Goal: Information Seeking & Learning: Check status

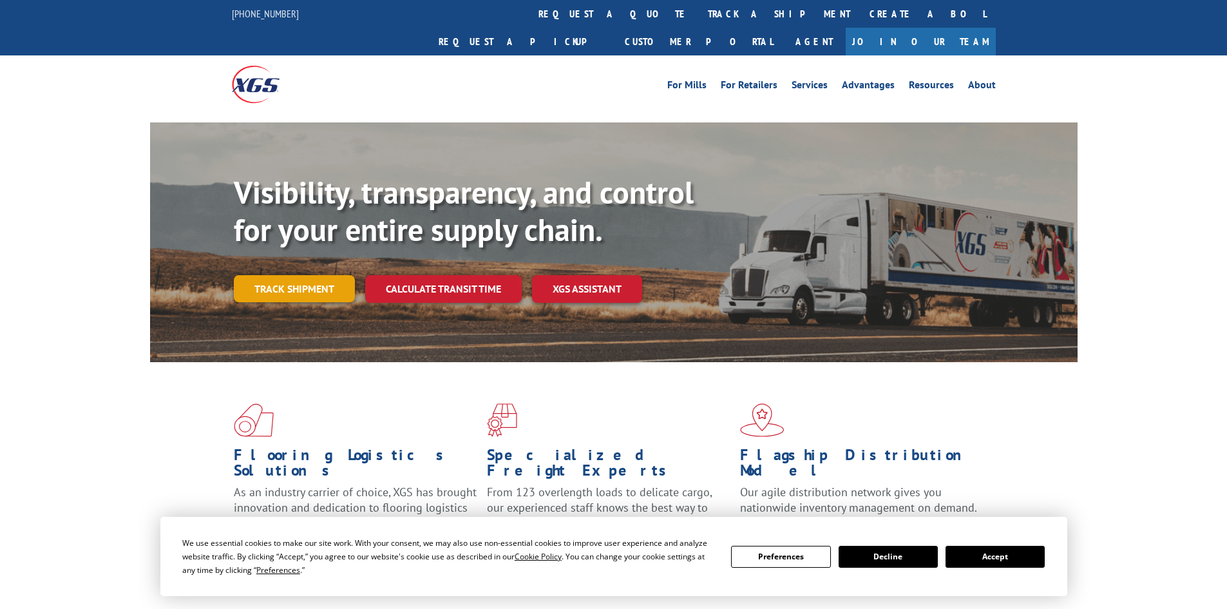
click at [314, 275] on link "Track shipment" at bounding box center [294, 288] width 121 height 27
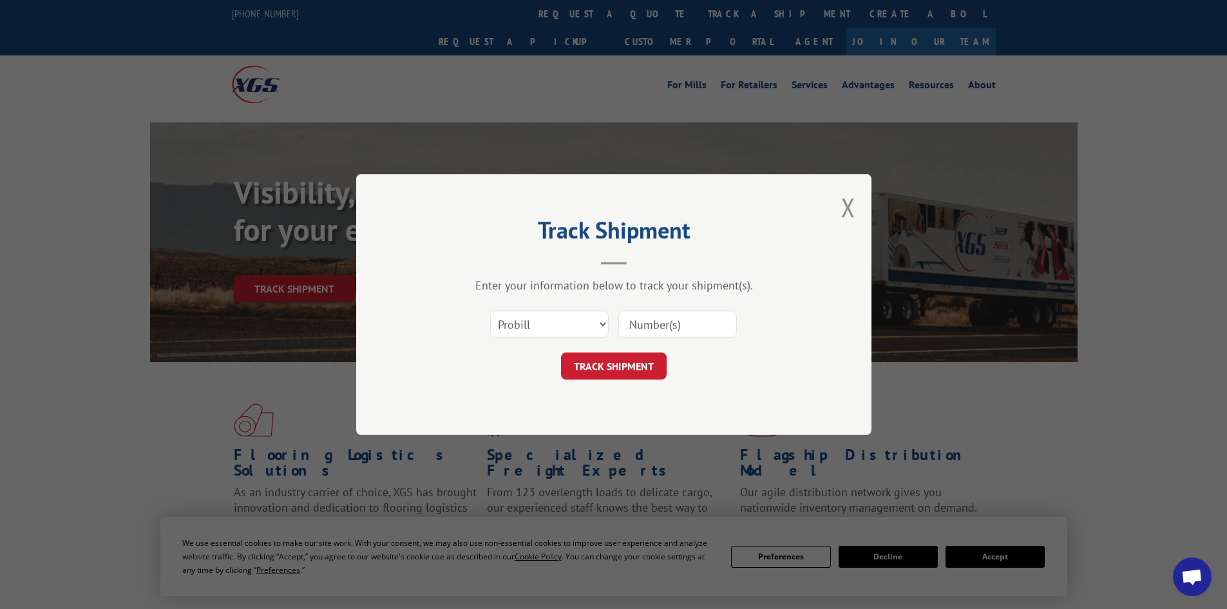
click at [652, 328] on input at bounding box center [677, 323] width 119 height 27
click at [561, 312] on select "Select category... Probill BOL PO" at bounding box center [549, 323] width 119 height 27
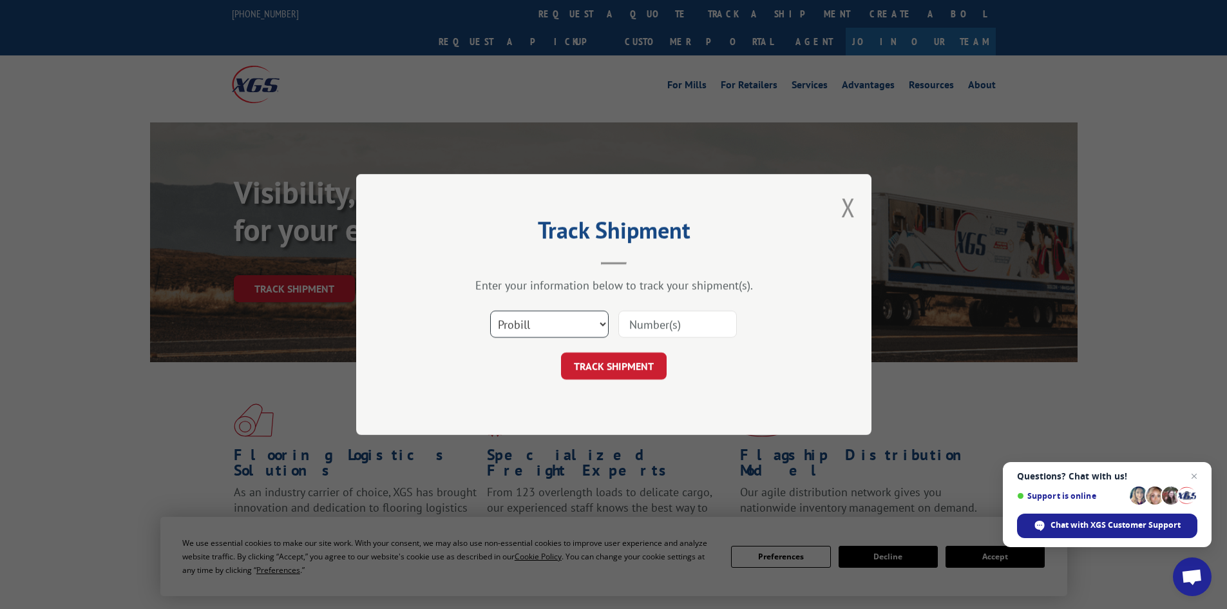
select select "bol"
click at [490, 310] on select "Select category... Probill BOL PO" at bounding box center [549, 323] width 119 height 27
click at [663, 328] on input at bounding box center [677, 323] width 119 height 27
paste input "16935079"
type input "16935079"
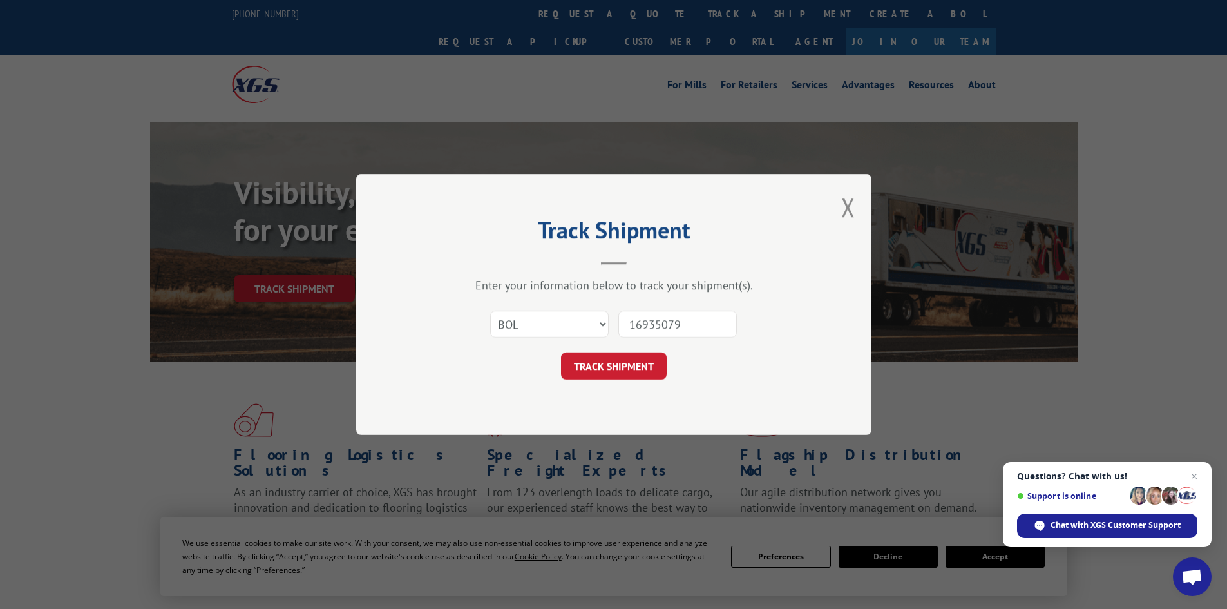
click at [629, 365] on button "TRACK SHIPMENT" at bounding box center [614, 365] width 106 height 27
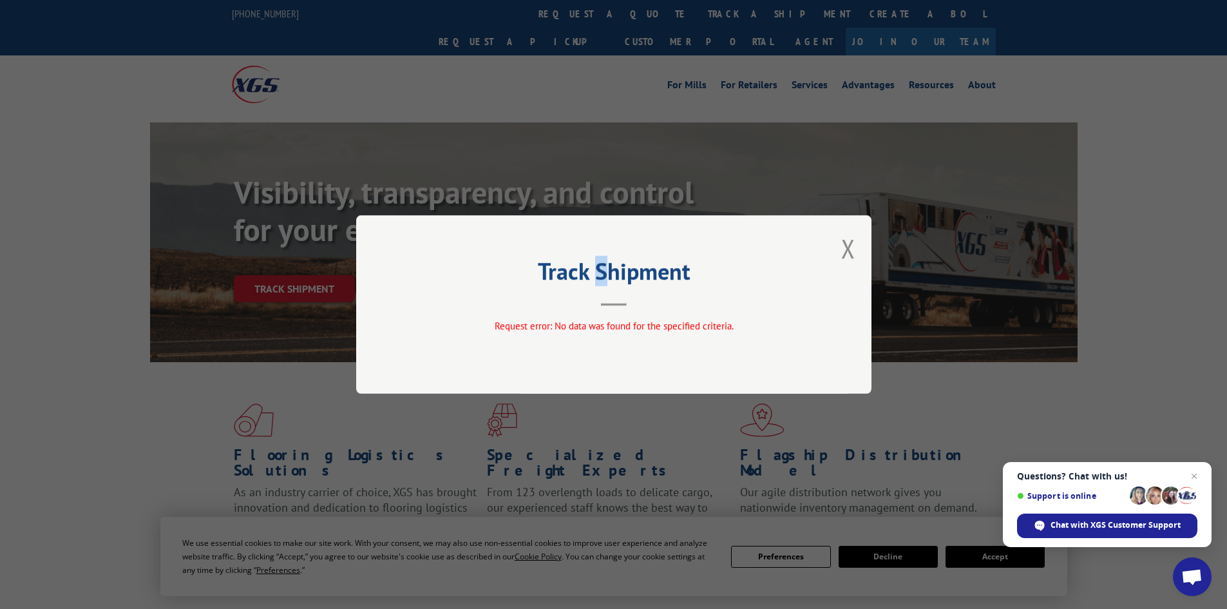
drag, startPoint x: 602, startPoint y: 285, endPoint x: 590, endPoint y: 286, distance: 11.6
click at [601, 286] on h2 "Track Shipment" at bounding box center [614, 274] width 386 height 24
drag, startPoint x: 846, startPoint y: 246, endPoint x: 815, endPoint y: 249, distance: 31.7
click at [846, 246] on button "Close modal" at bounding box center [848, 248] width 14 height 34
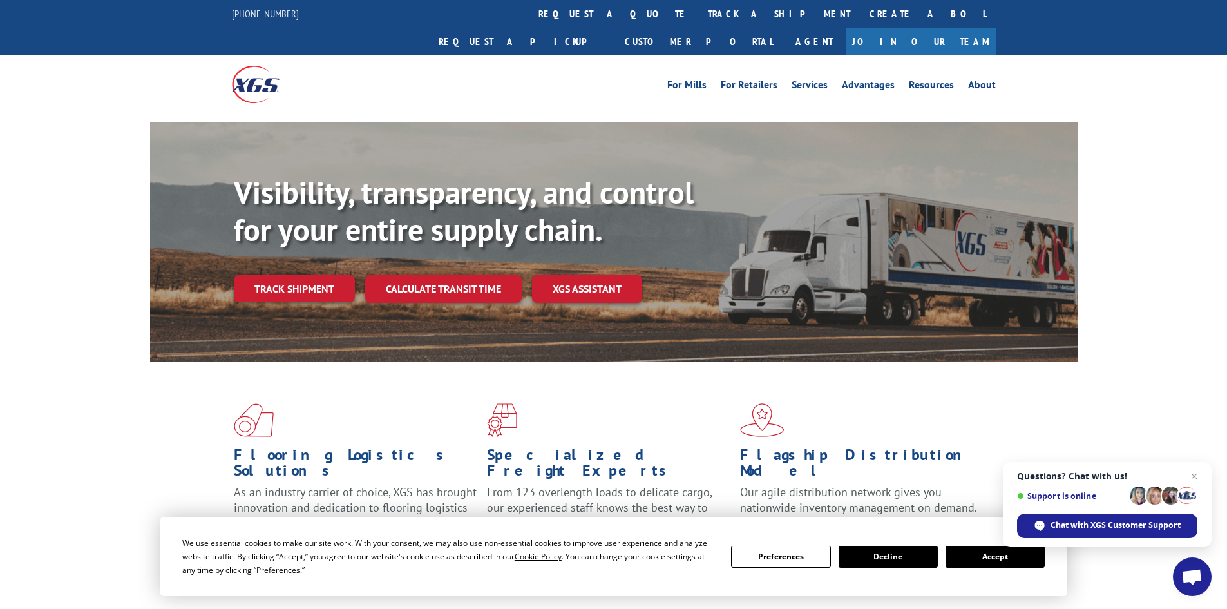
click at [310, 275] on link "Track shipment" at bounding box center [294, 288] width 121 height 27
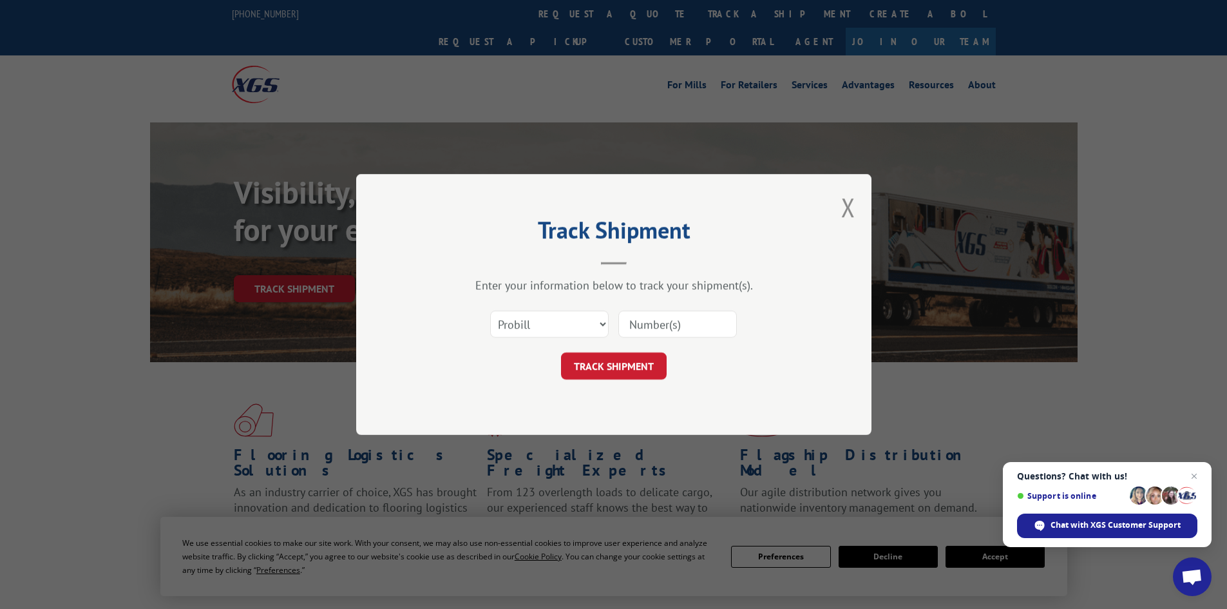
click at [674, 331] on input at bounding box center [677, 323] width 119 height 27
paste input "16935079"
type input "16935079"
click at [621, 372] on button "TRACK SHIPMENT" at bounding box center [614, 365] width 106 height 27
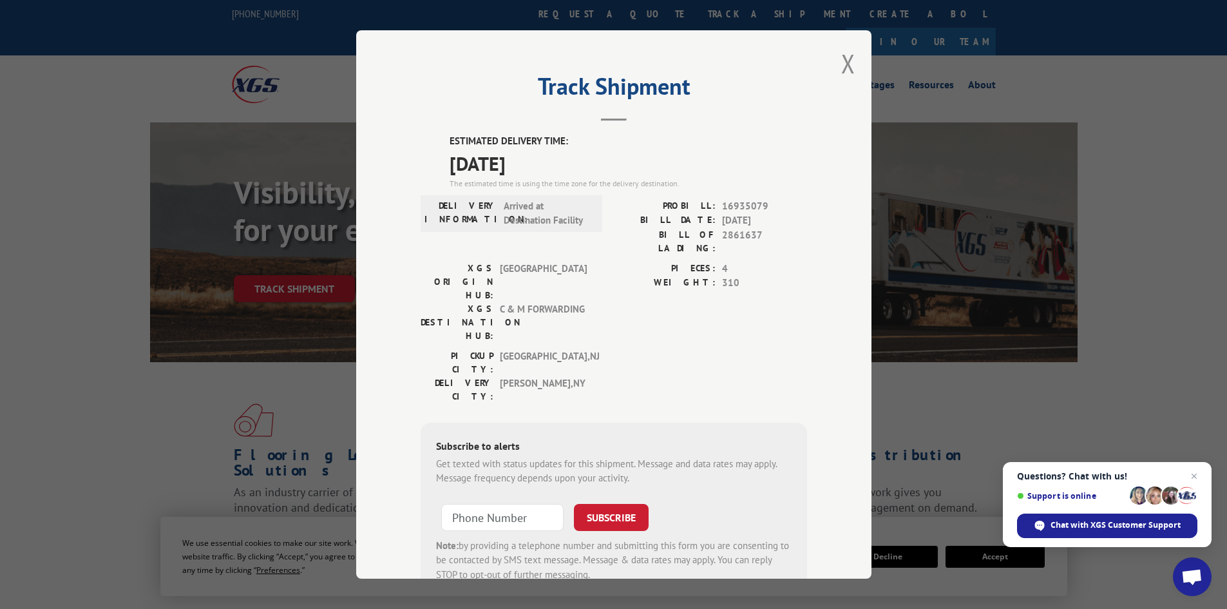
scroll to position [32, 0]
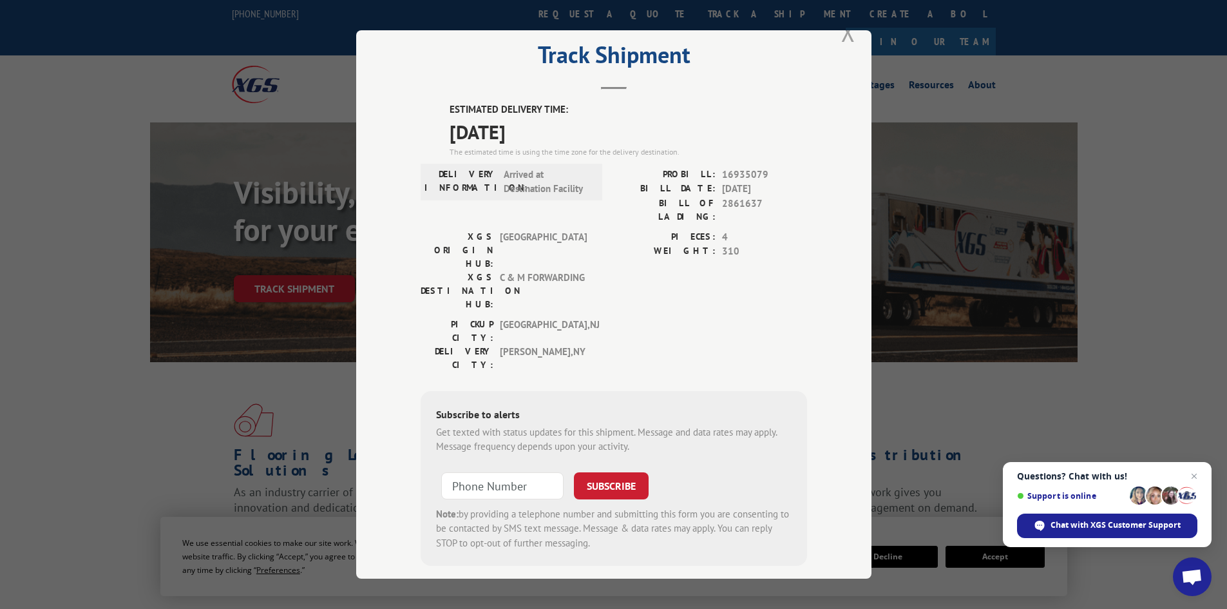
click at [841, 37] on button "Close modal" at bounding box center [848, 32] width 14 height 34
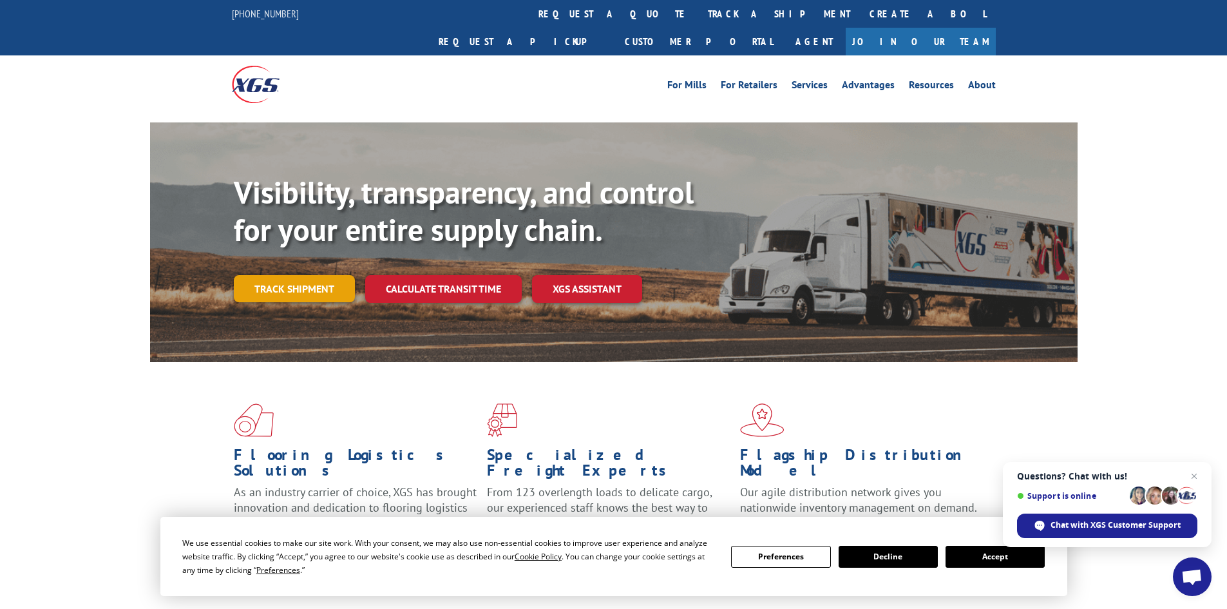
click at [300, 275] on link "Track shipment" at bounding box center [294, 288] width 121 height 27
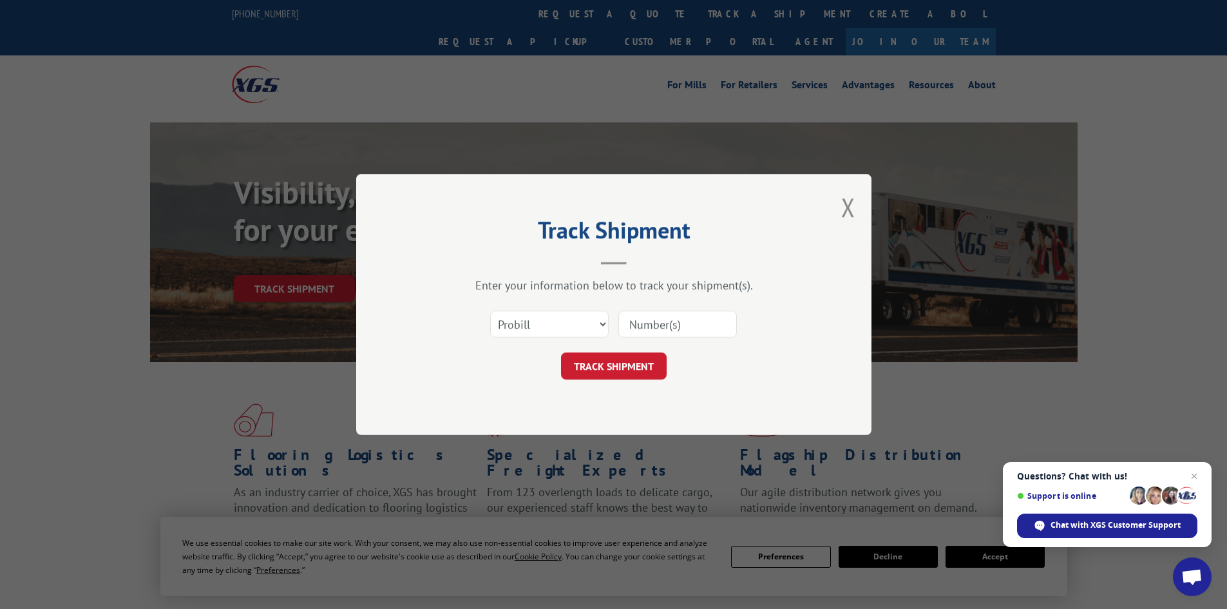
click at [709, 330] on input at bounding box center [677, 323] width 119 height 27
paste input "16935079"
type input "16935079"
click at [636, 364] on button "TRACK SHIPMENT" at bounding box center [614, 365] width 106 height 27
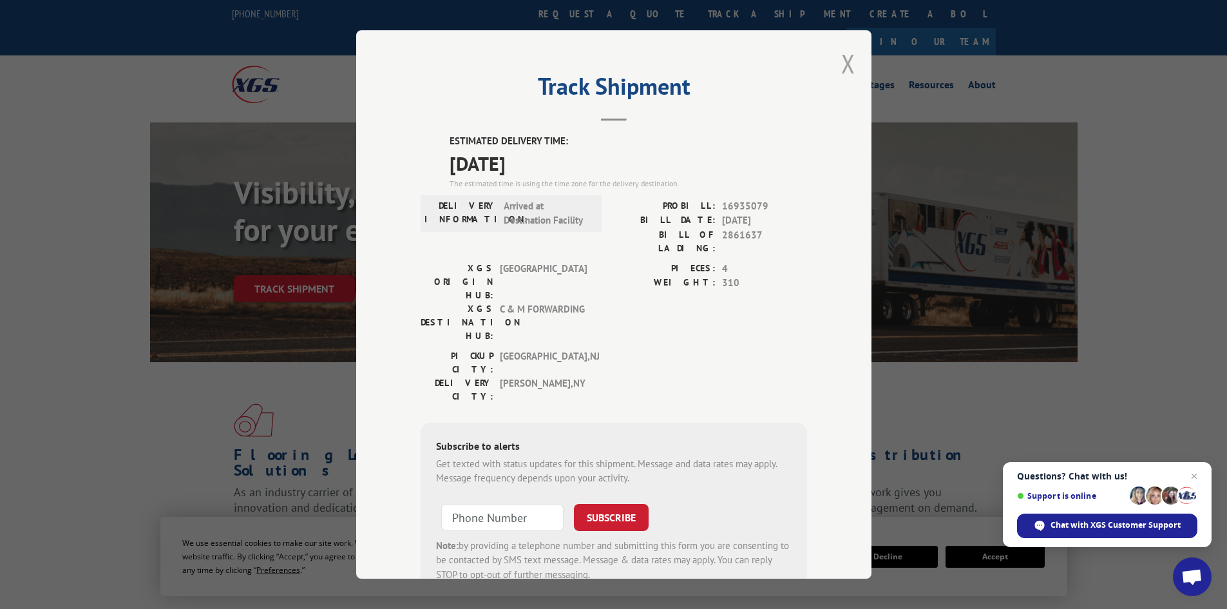
click at [841, 61] on button "Close modal" at bounding box center [848, 63] width 14 height 34
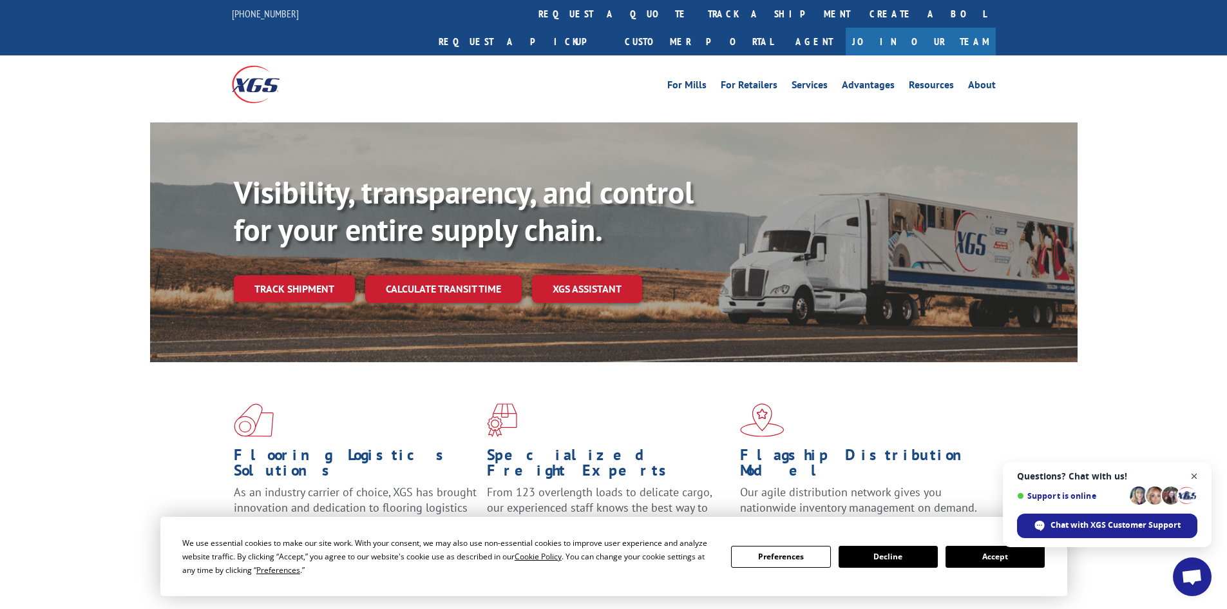
click at [1198, 475] on span "Close chat" at bounding box center [1194, 476] width 16 height 16
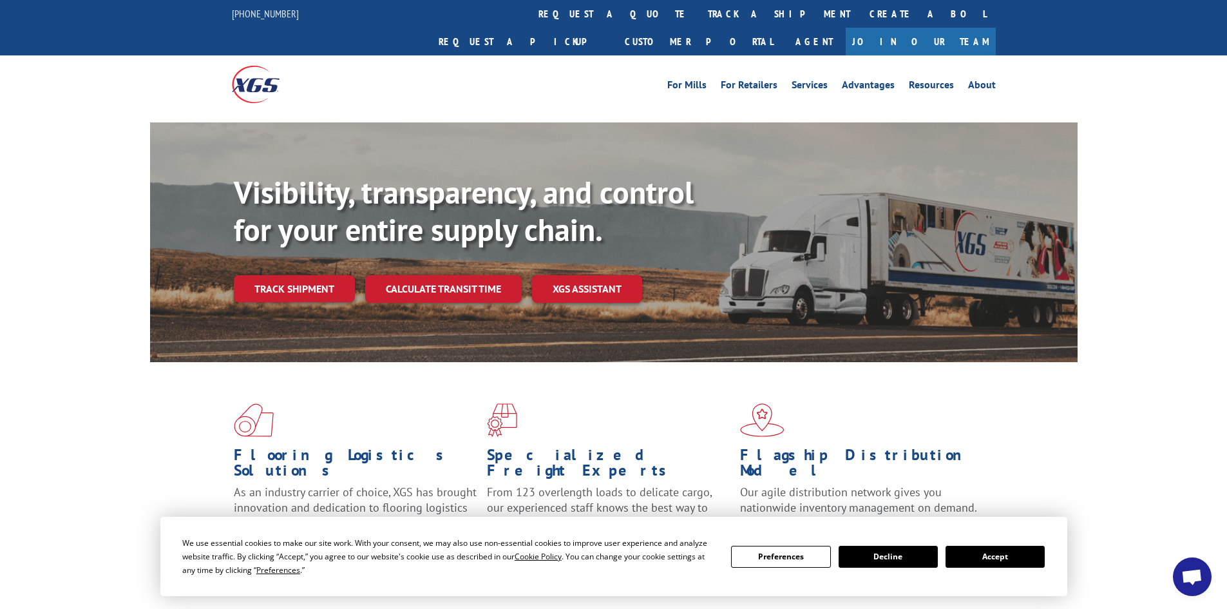
click at [910, 558] on button "Decline" at bounding box center [888, 557] width 99 height 22
